Goal: Task Accomplishment & Management: Complete application form

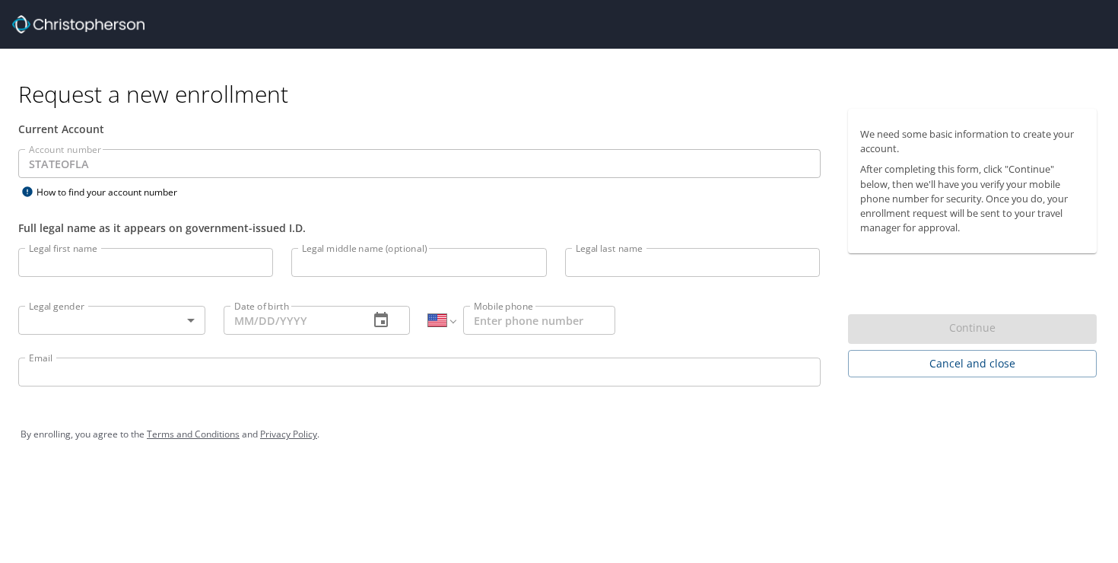
select select "US"
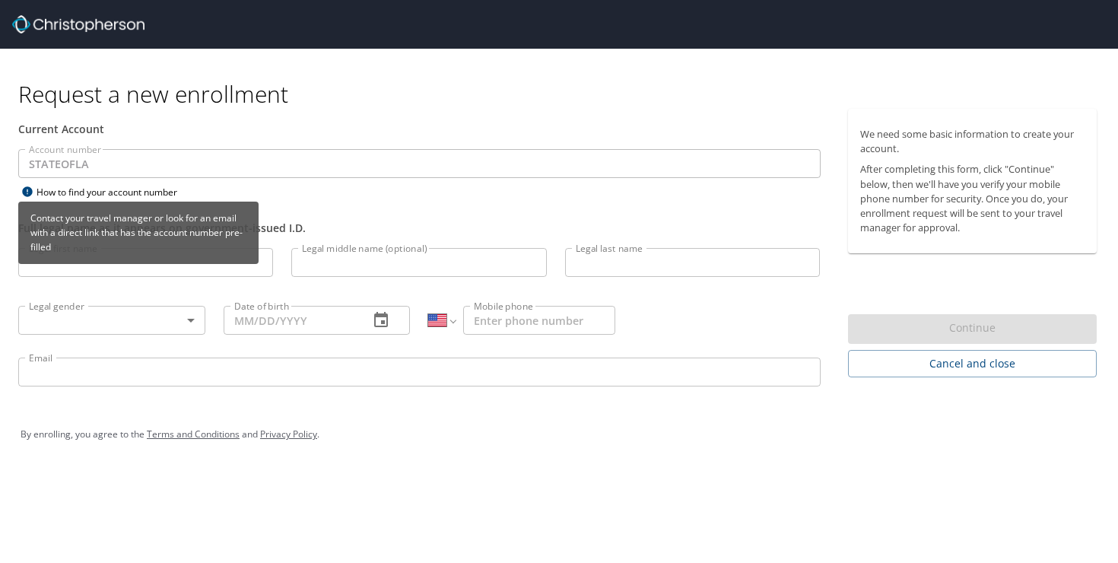
click at [30, 194] on icon at bounding box center [27, 191] width 10 height 10
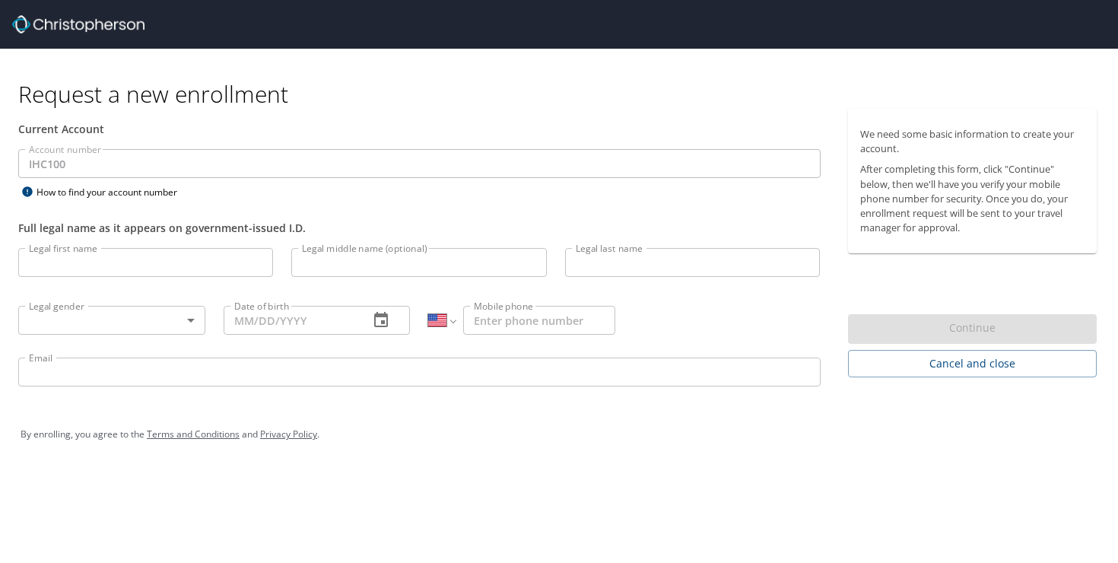
select select "US"
click at [157, 258] on input "Legal first name" at bounding box center [145, 262] width 255 height 29
type input "Rhylan"
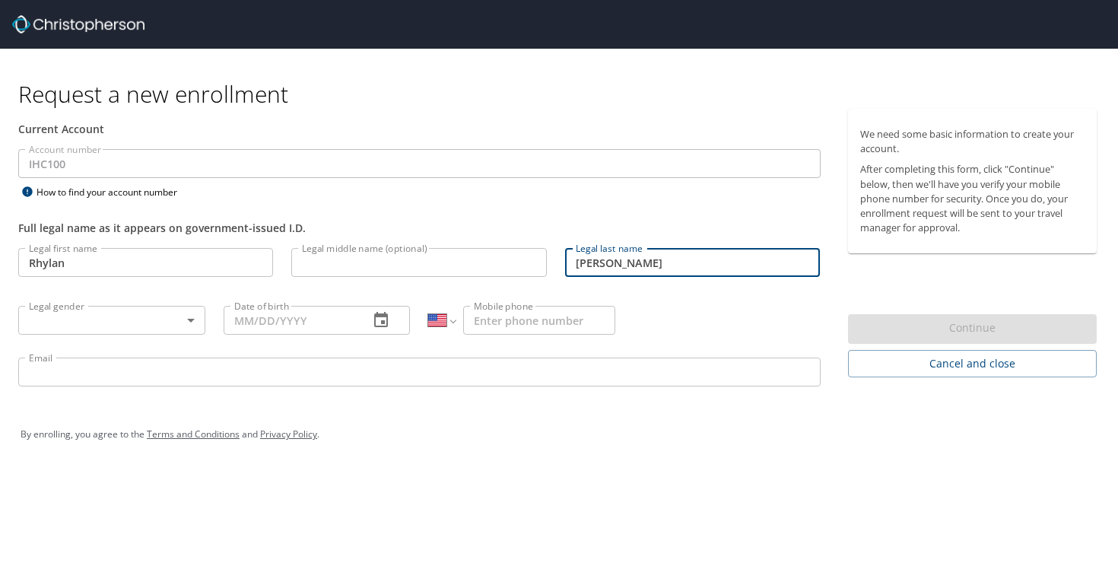
type input "Newman"
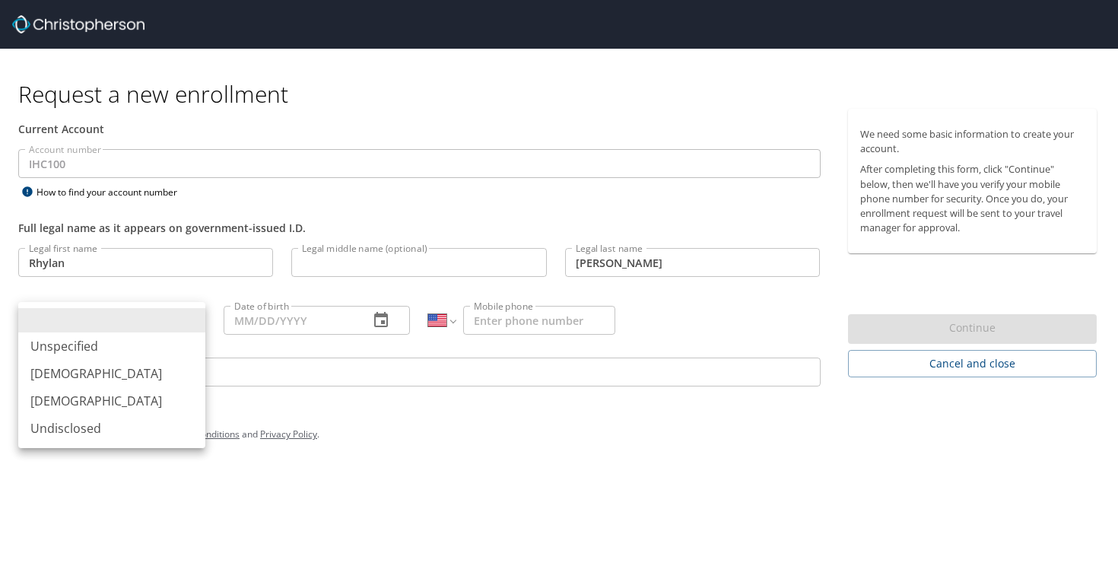
click at [36, 312] on body "Request a new enrollment Current Account Account number IHC100 Account number H…" at bounding box center [559, 281] width 1118 height 563
click at [119, 397] on li "Female" at bounding box center [111, 400] width 187 height 27
type input "Female"
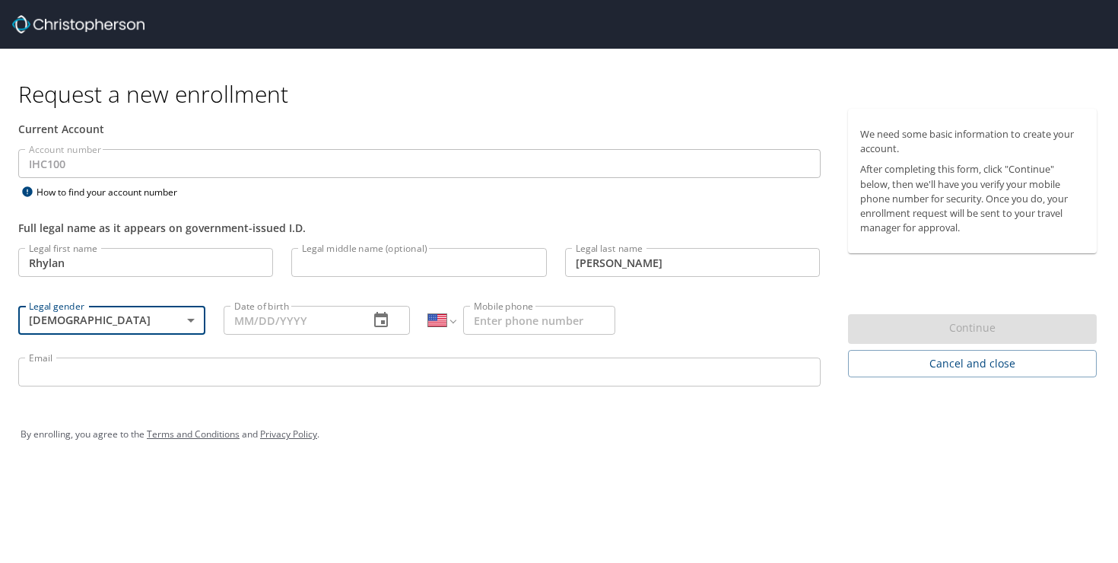
click at [277, 325] on input "Date of birth" at bounding box center [291, 320] width 134 height 29
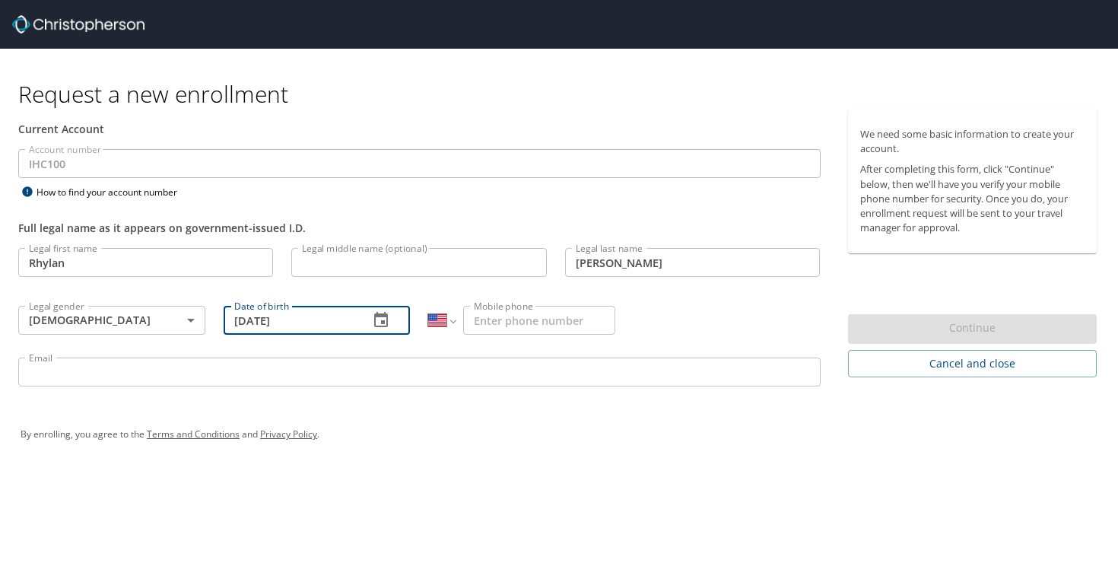
type input "03/13/2006"
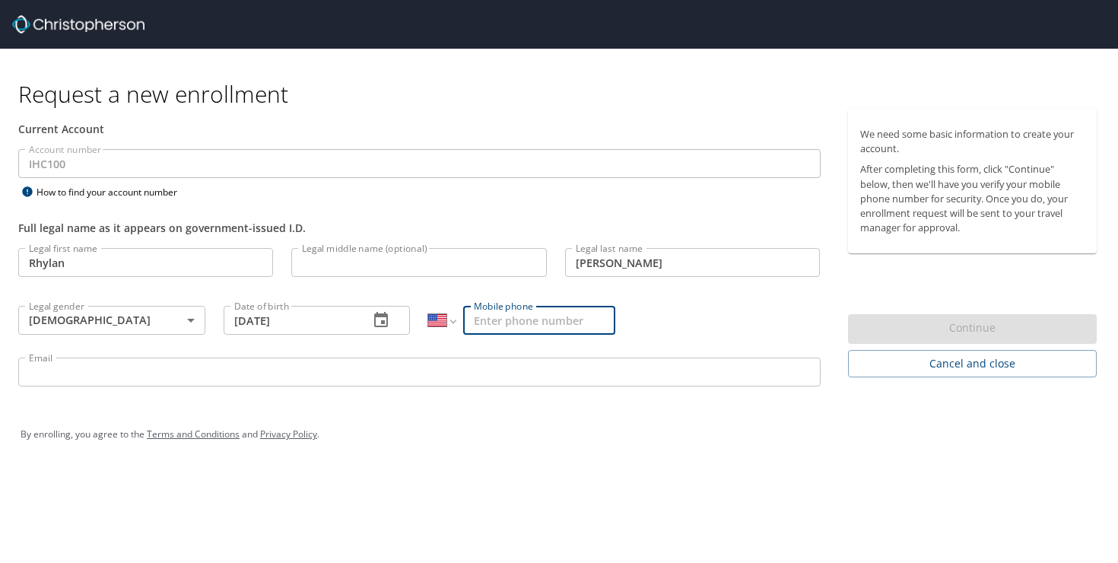
click at [520, 319] on input "Mobile phone" at bounding box center [539, 320] width 152 height 29
type input "(801) 745-7896"
click at [471, 394] on div "Email Email" at bounding box center [419, 374] width 820 height 52
click at [470, 373] on input "Email" at bounding box center [419, 371] width 802 height 29
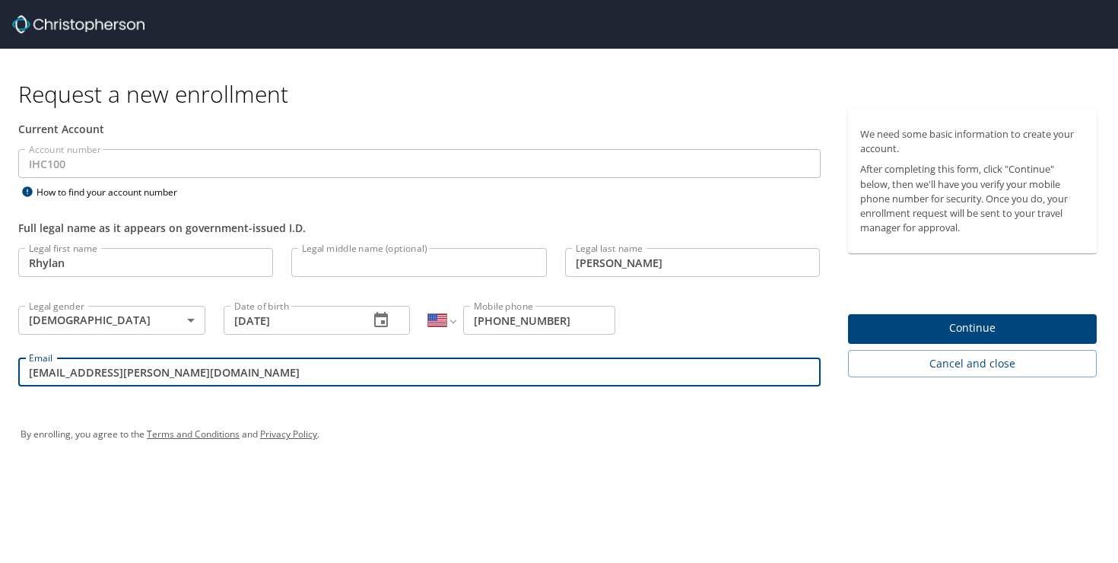
type input "rhylan.newman@imail.org"
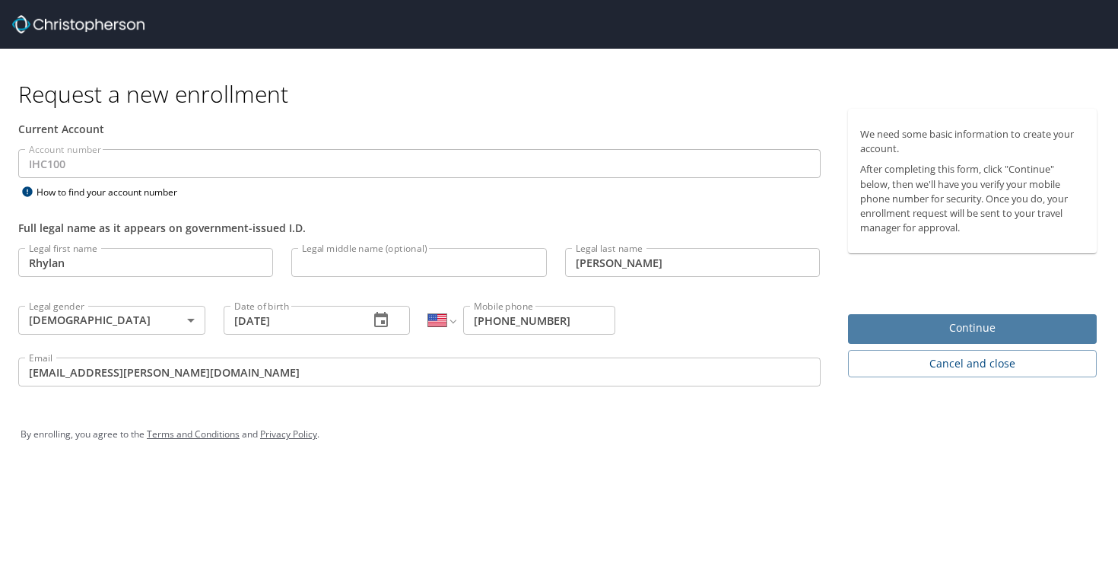
click at [1036, 325] on span "Continue" at bounding box center [972, 328] width 225 height 19
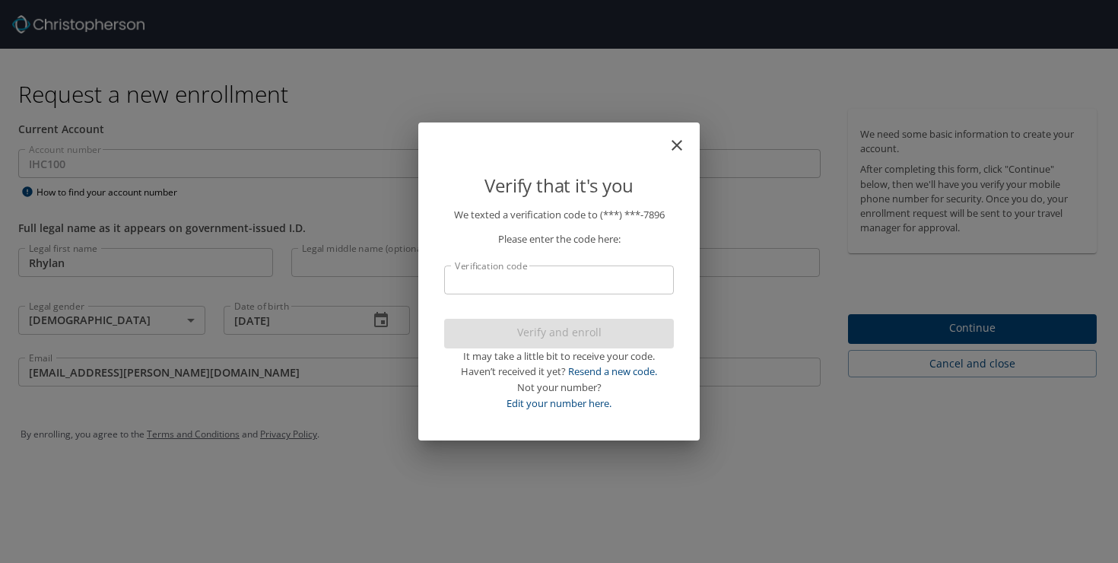
click at [603, 279] on input "Verification code" at bounding box center [559, 279] width 230 height 29
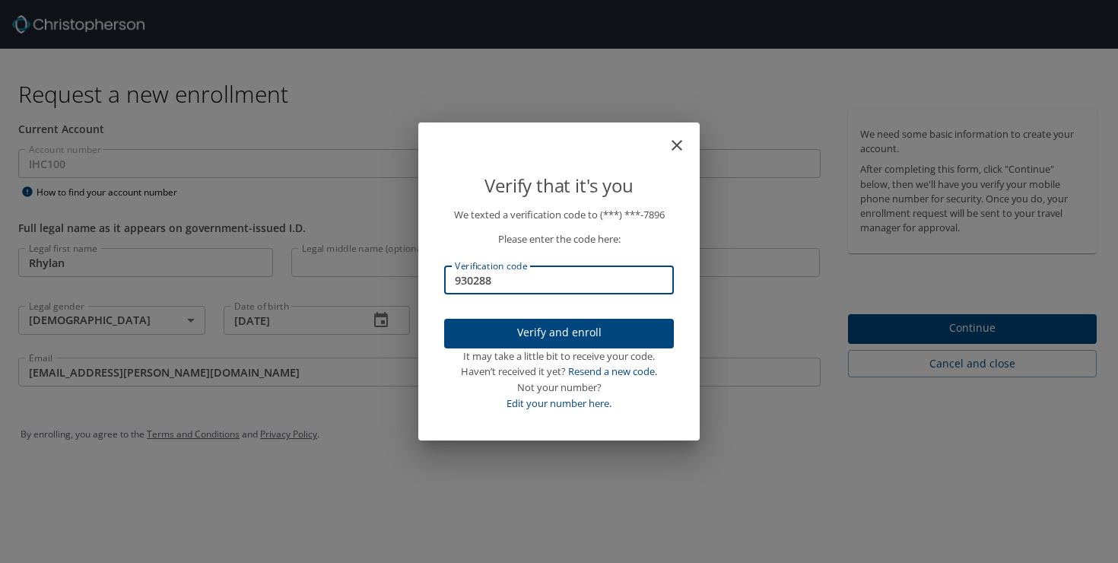
type input "930288"
click at [590, 335] on span "Verify and enroll" at bounding box center [558, 332] width 205 height 19
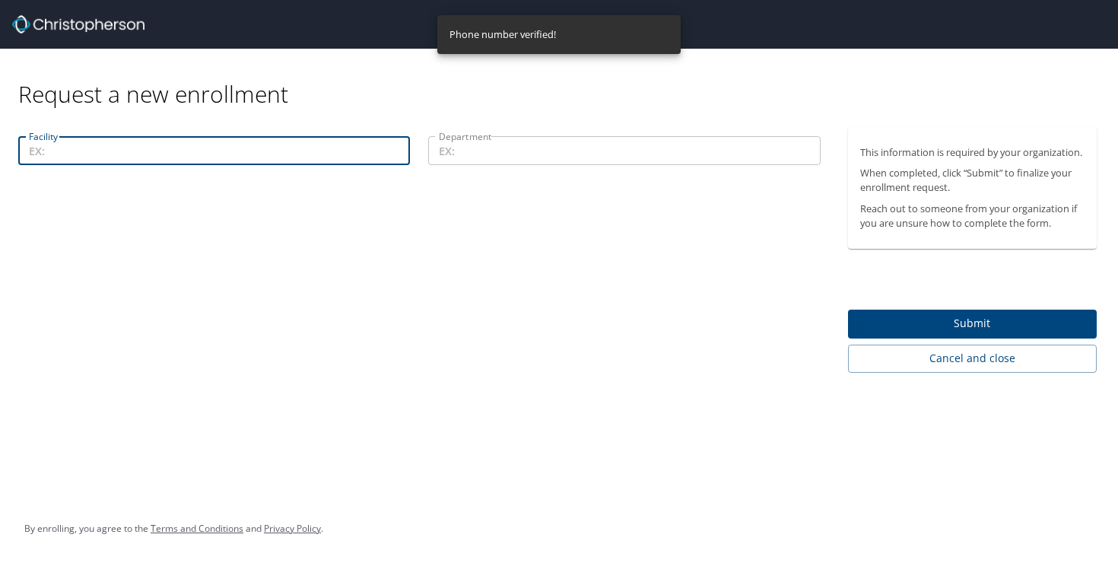
click at [264, 161] on input "Facility" at bounding box center [214, 150] width 392 height 29
type input "IMC"
click at [518, 147] on input "Department" at bounding box center [624, 150] width 392 height 29
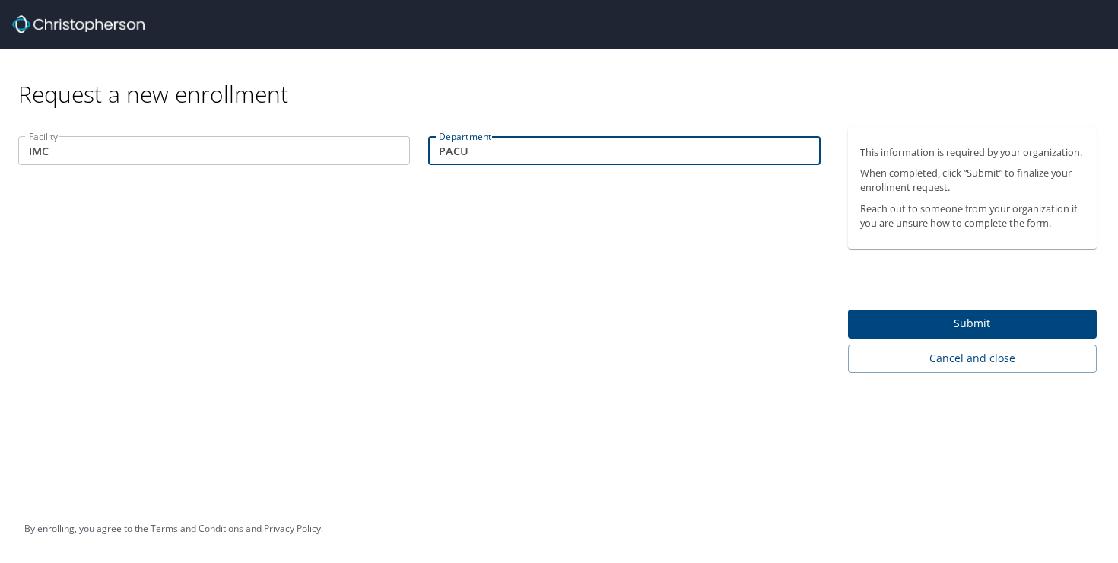
type input "PACU"
click at [940, 327] on span "Submit" at bounding box center [972, 323] width 225 height 19
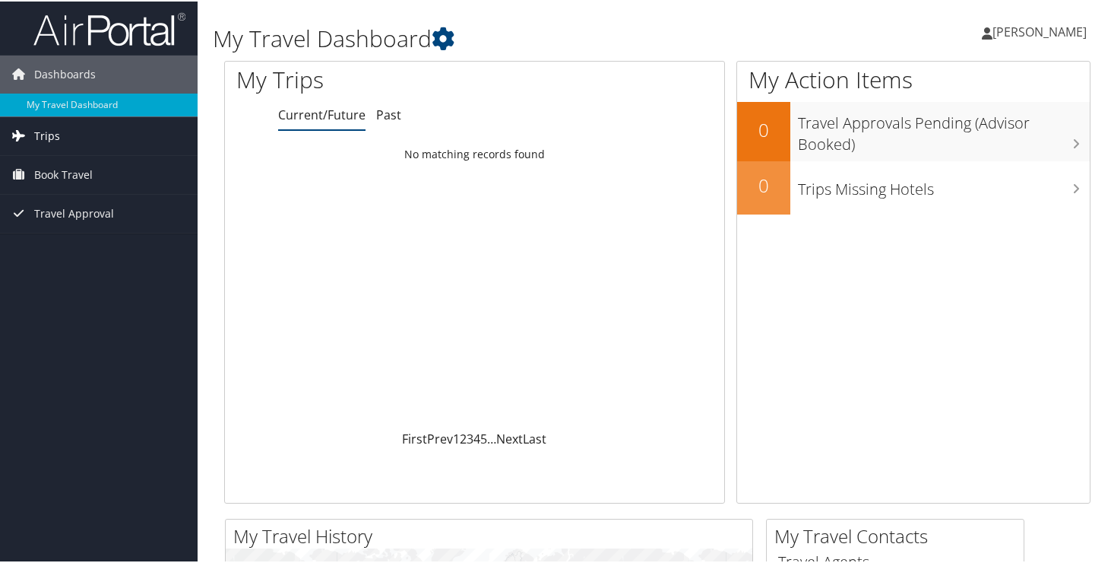
click at [106, 148] on link "Trips" at bounding box center [99, 135] width 198 height 38
click at [117, 235] on link "Book Travel" at bounding box center [99, 242] width 198 height 38
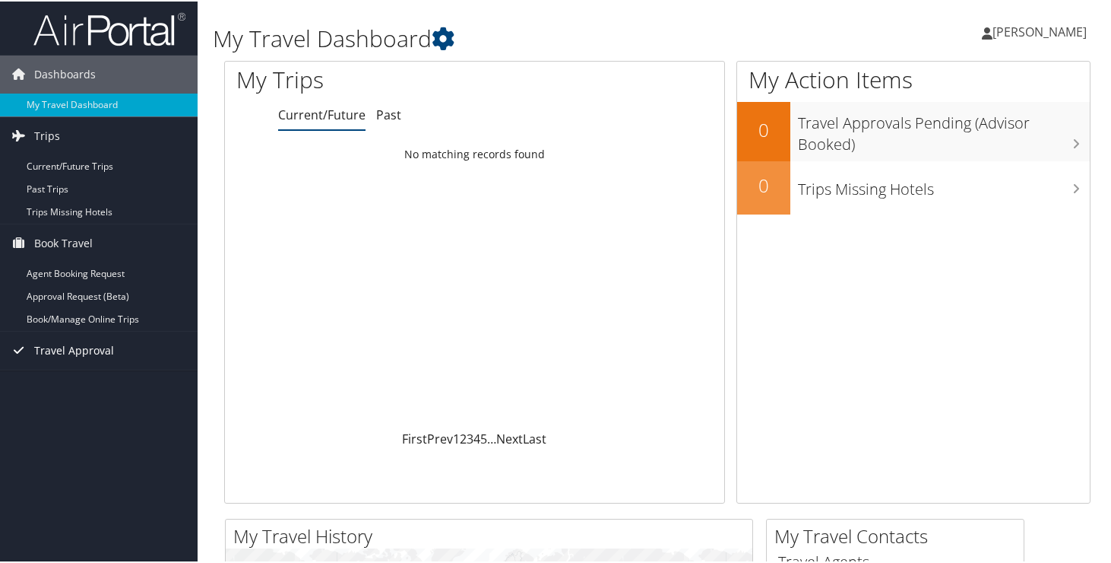
click at [100, 347] on span "Travel Approval" at bounding box center [74, 349] width 80 height 38
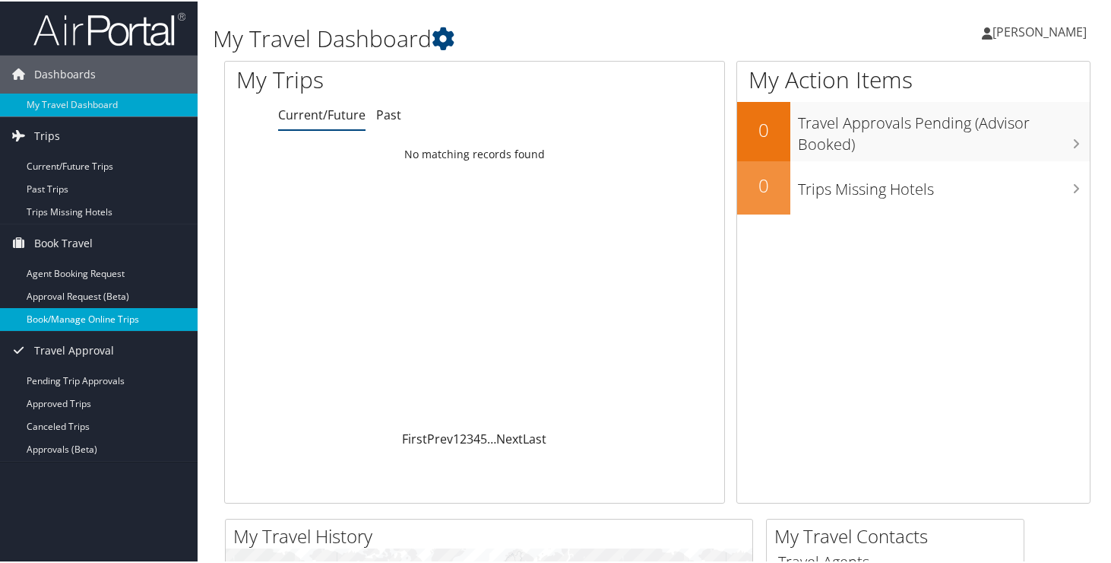
click at [132, 311] on link "Book/Manage Online Trips" at bounding box center [99, 317] width 198 height 23
